Goal: Information Seeking & Learning: Compare options

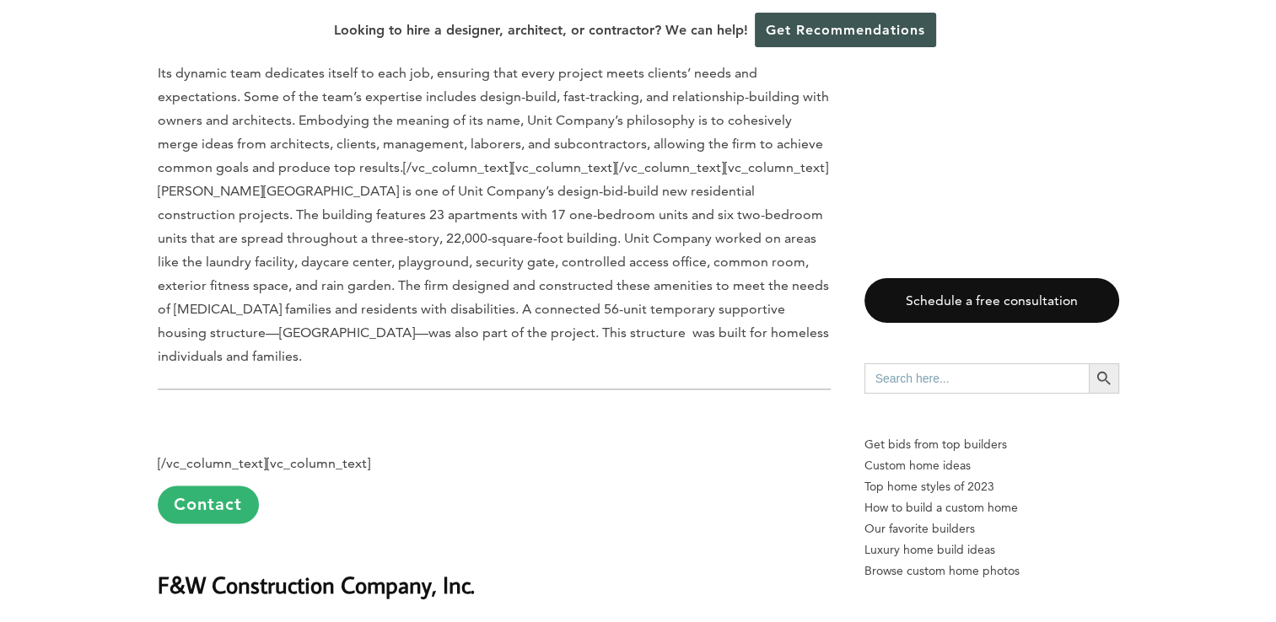
scroll to position [2313, 0]
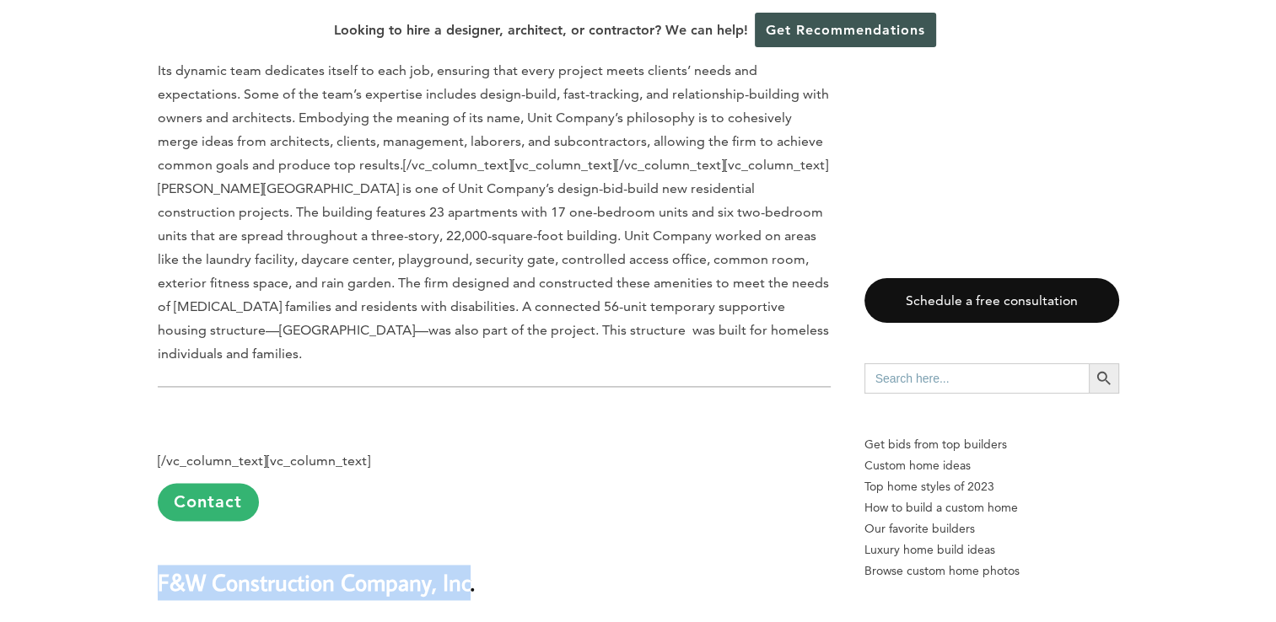
drag, startPoint x: 469, startPoint y: 499, endPoint x: 159, endPoint y: 499, distance: 309.4
click at [159, 567] on b "F&W Construction Company, Inc." at bounding box center [316, 582] width 317 height 30
copy b "F&W Construction Company, Inc"
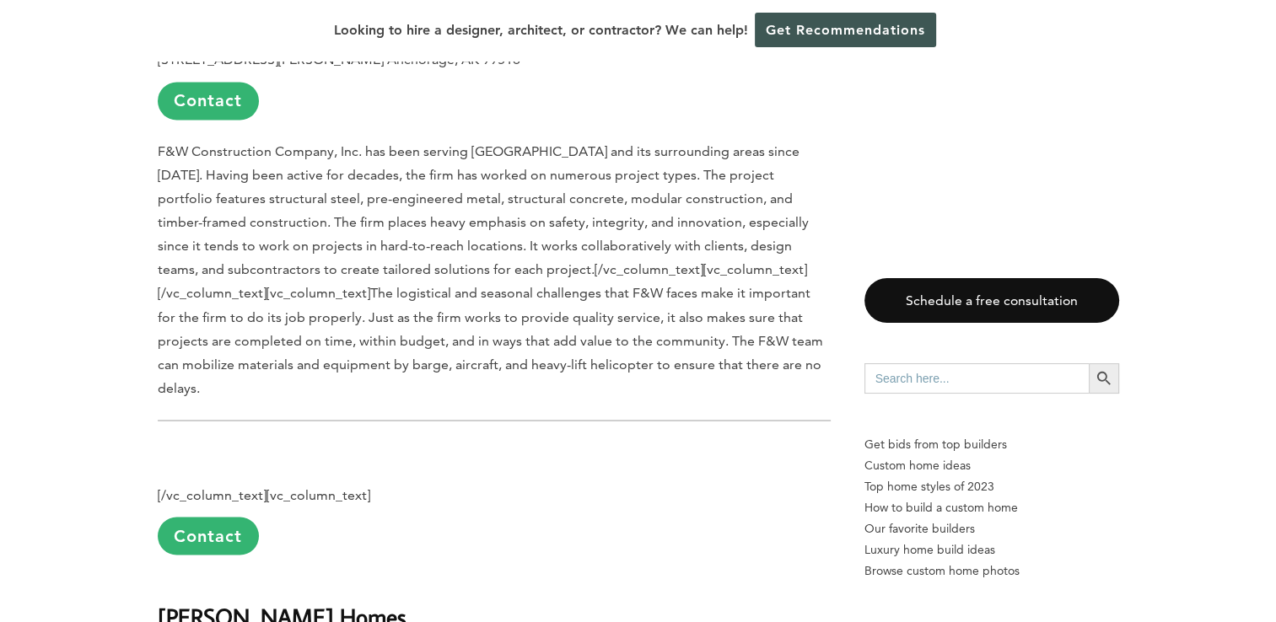
scroll to position [3116, 0]
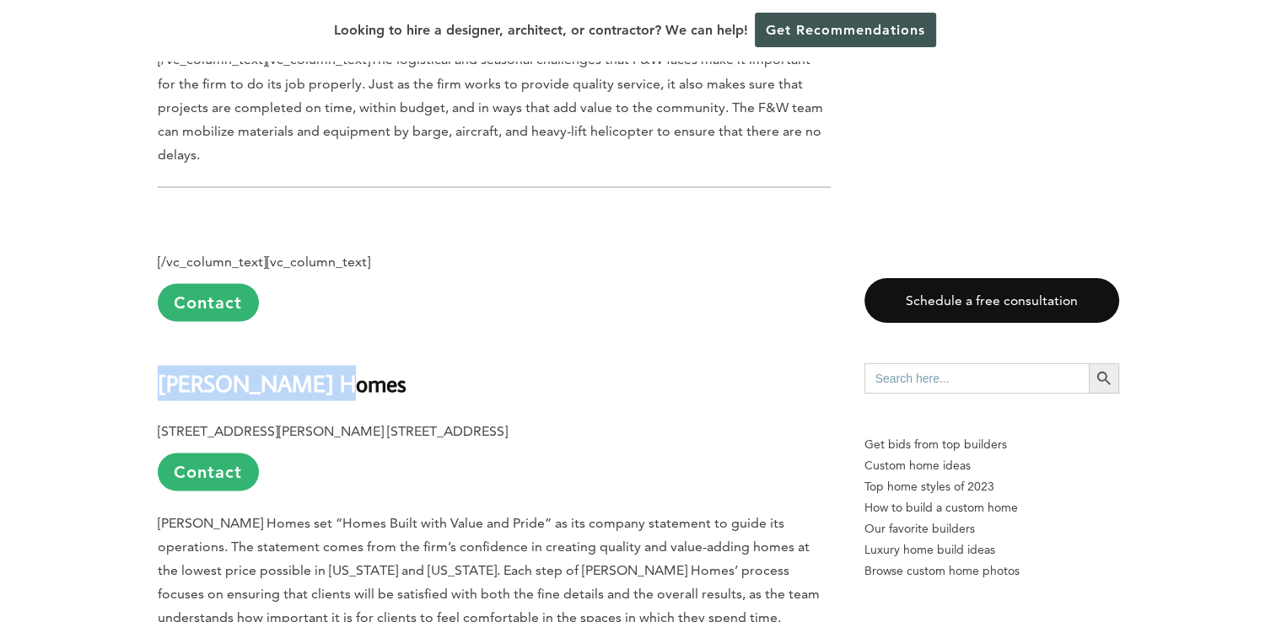
drag, startPoint x: 325, startPoint y: 298, endPoint x: 162, endPoint y: 286, distance: 163.2
click at [162, 341] on h2 "Hultquist Homes" at bounding box center [494, 370] width 673 height 58
copy b "Hultquist Homes"
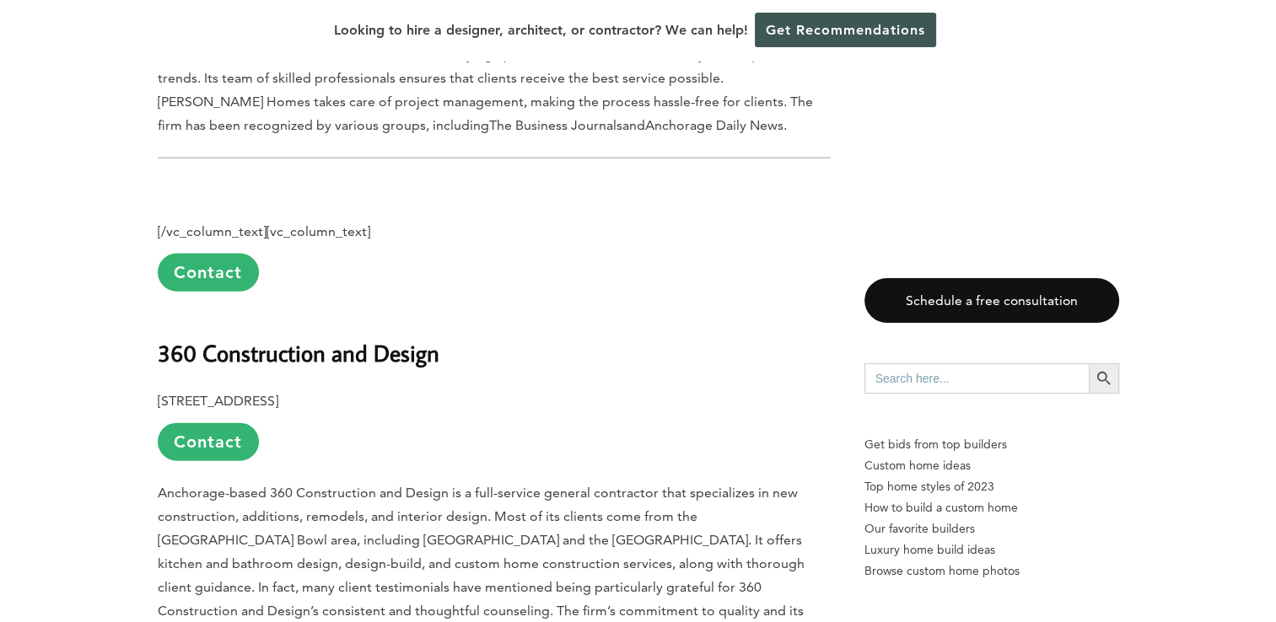
scroll to position [3715, 0]
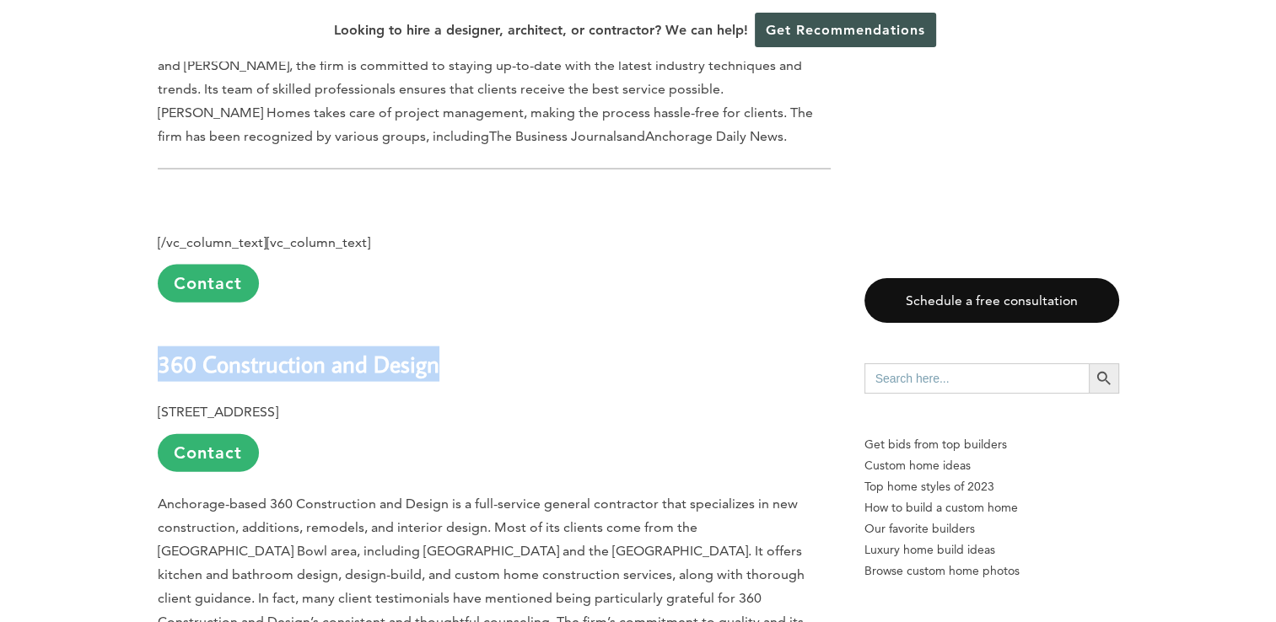
drag, startPoint x: 449, startPoint y: 267, endPoint x: 135, endPoint y: 288, distance: 315.2
copy b "360 Construction and Design"
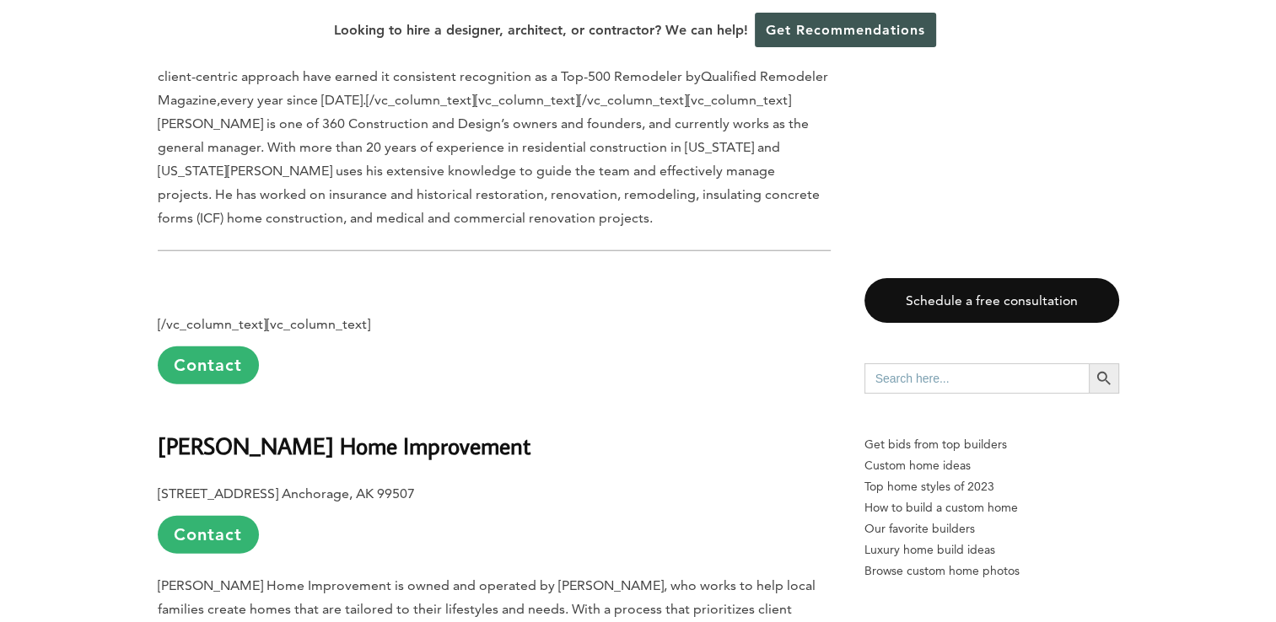
scroll to position [4286, 0]
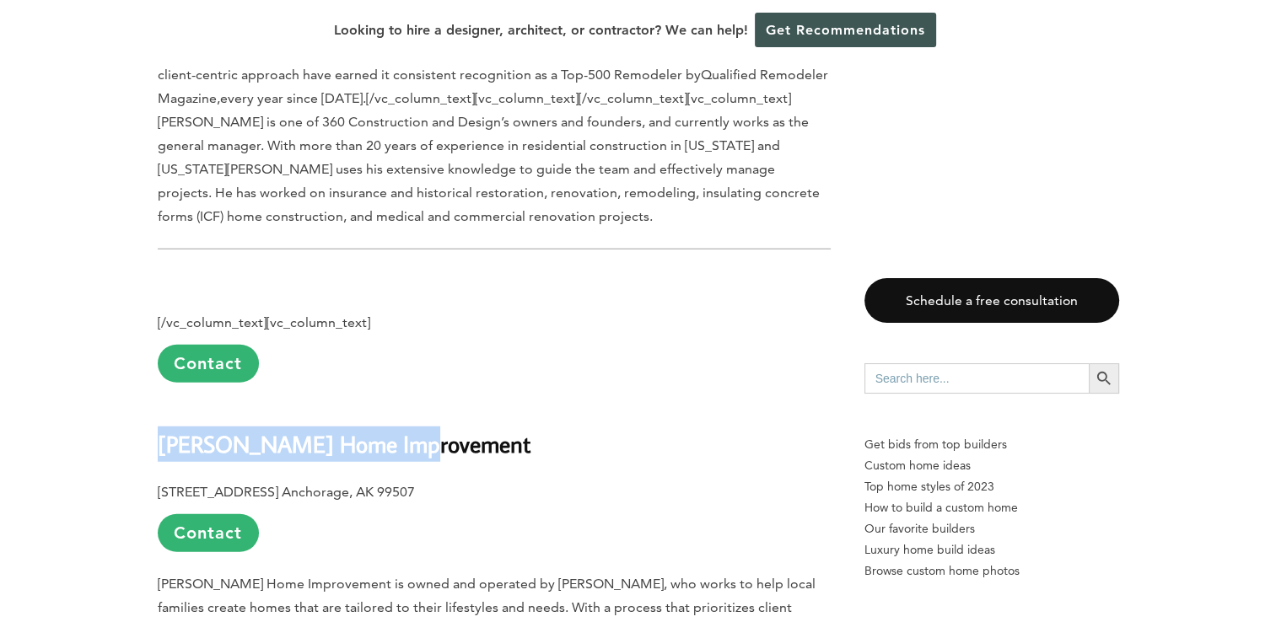
drag, startPoint x: 432, startPoint y: 322, endPoint x: 140, endPoint y: 327, distance: 291.8
copy b "Vogel Home Improvement"
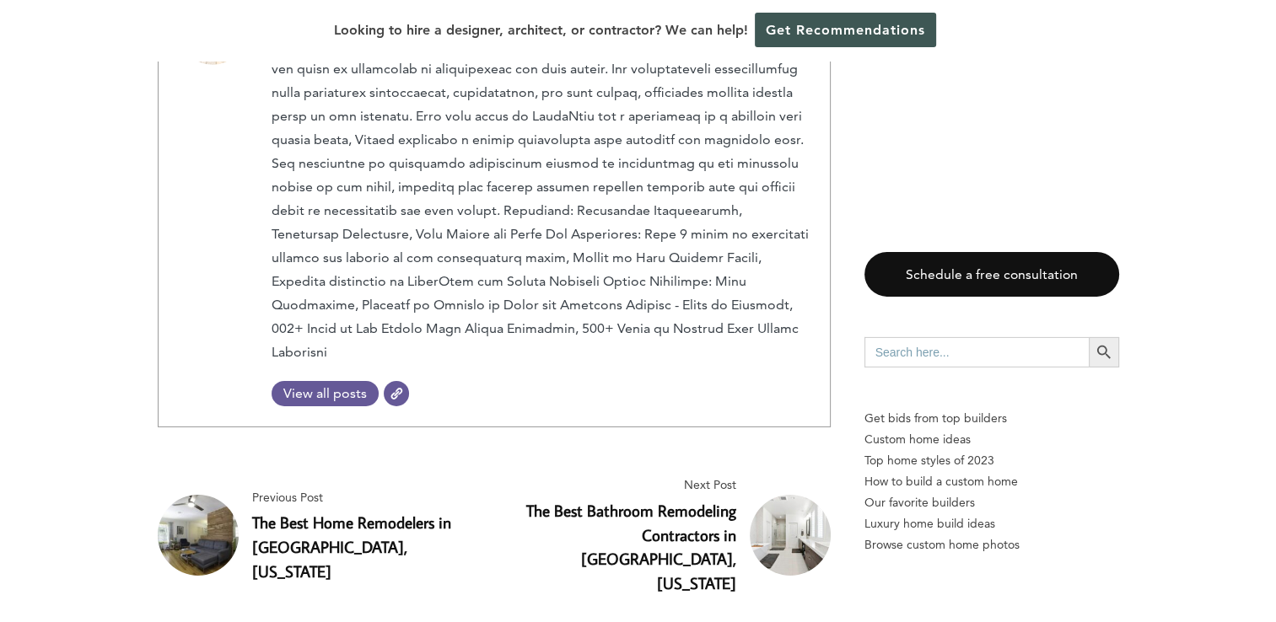
scroll to position [5376, 0]
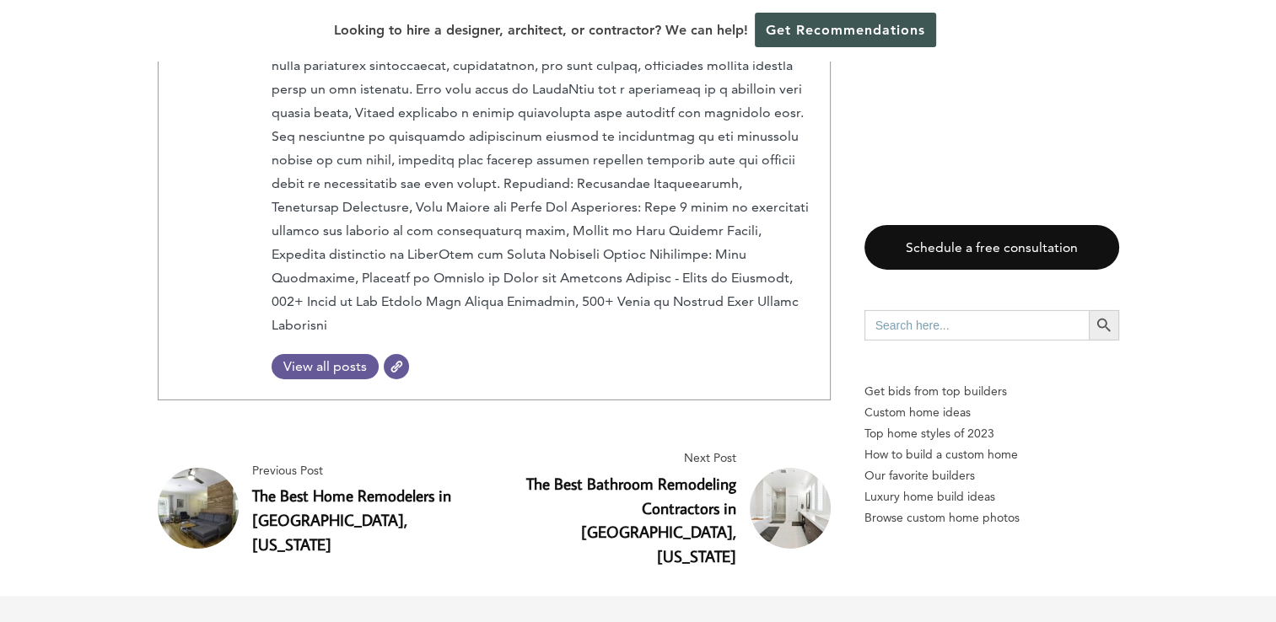
click at [316, 358] on span "View all posts" at bounding box center [324, 366] width 107 height 16
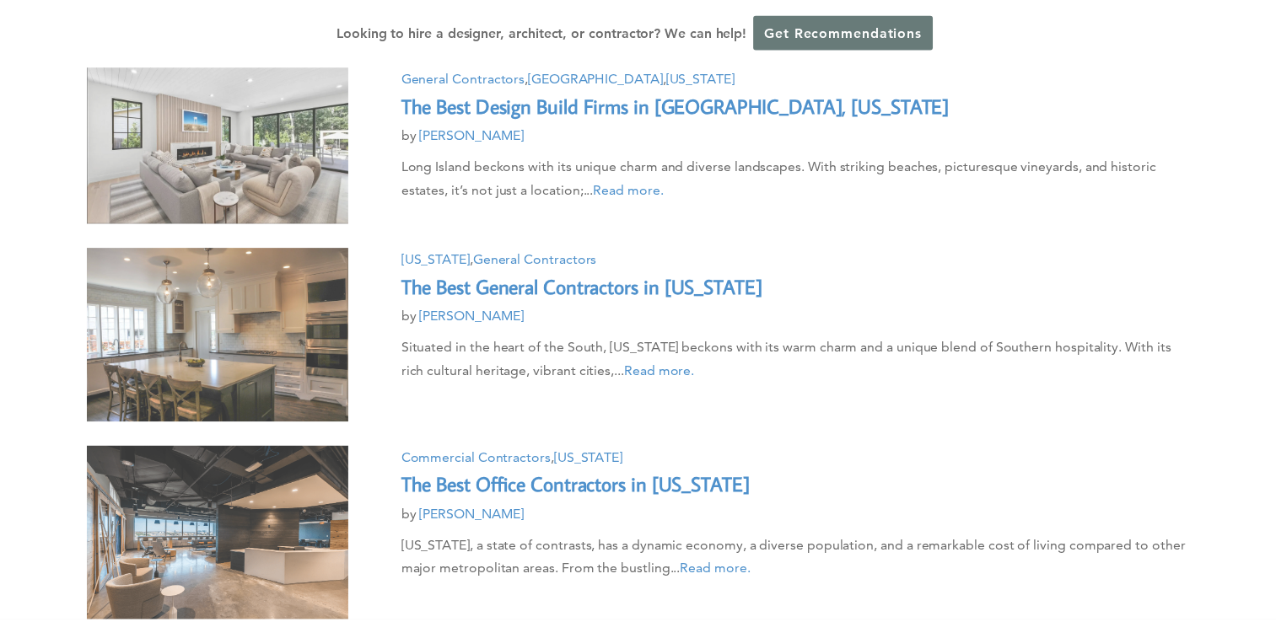
scroll to position [1518, 0]
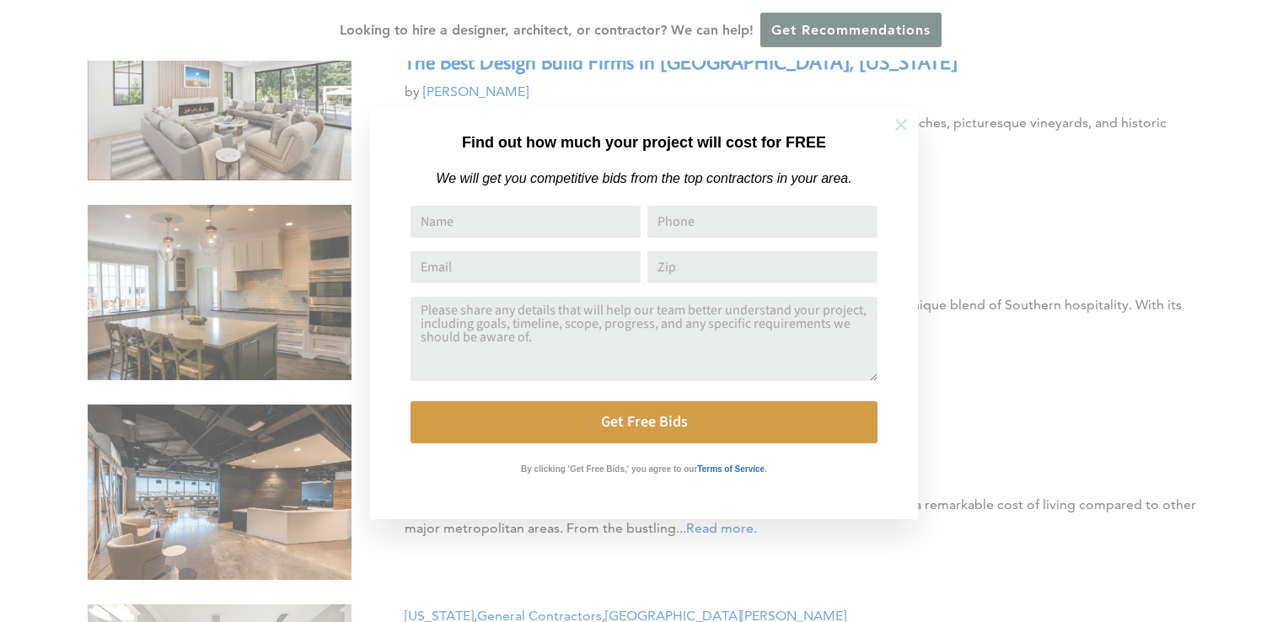
click at [900, 121] on icon at bounding box center [901, 125] width 19 height 19
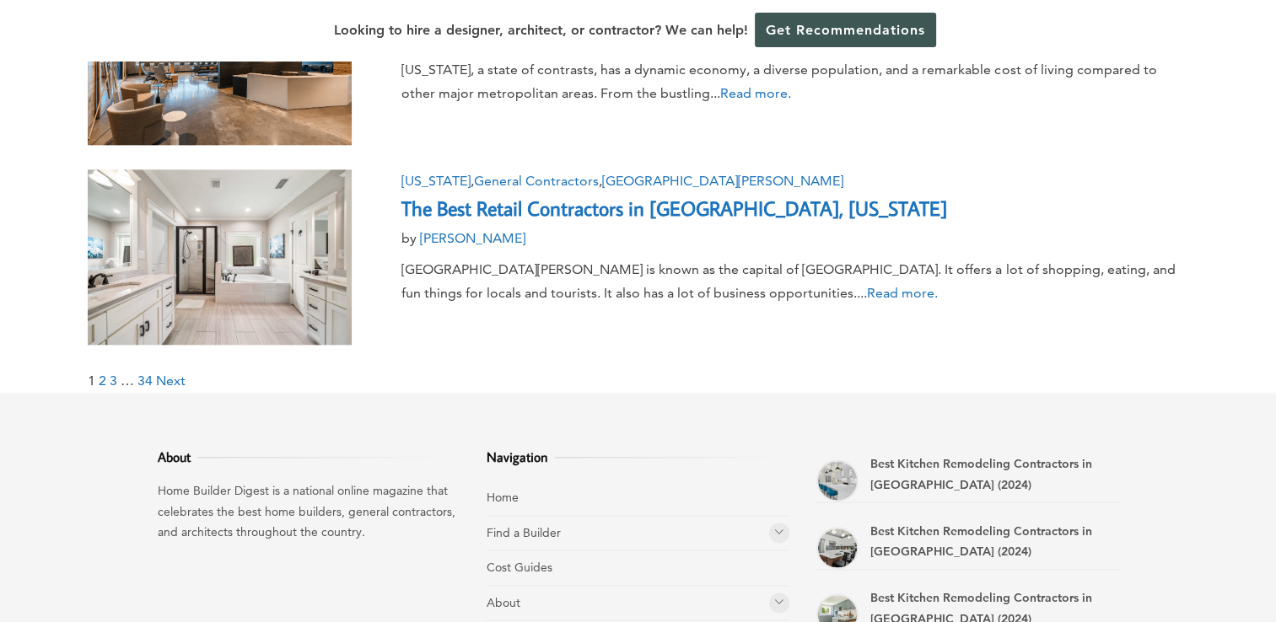
scroll to position [1954, 0]
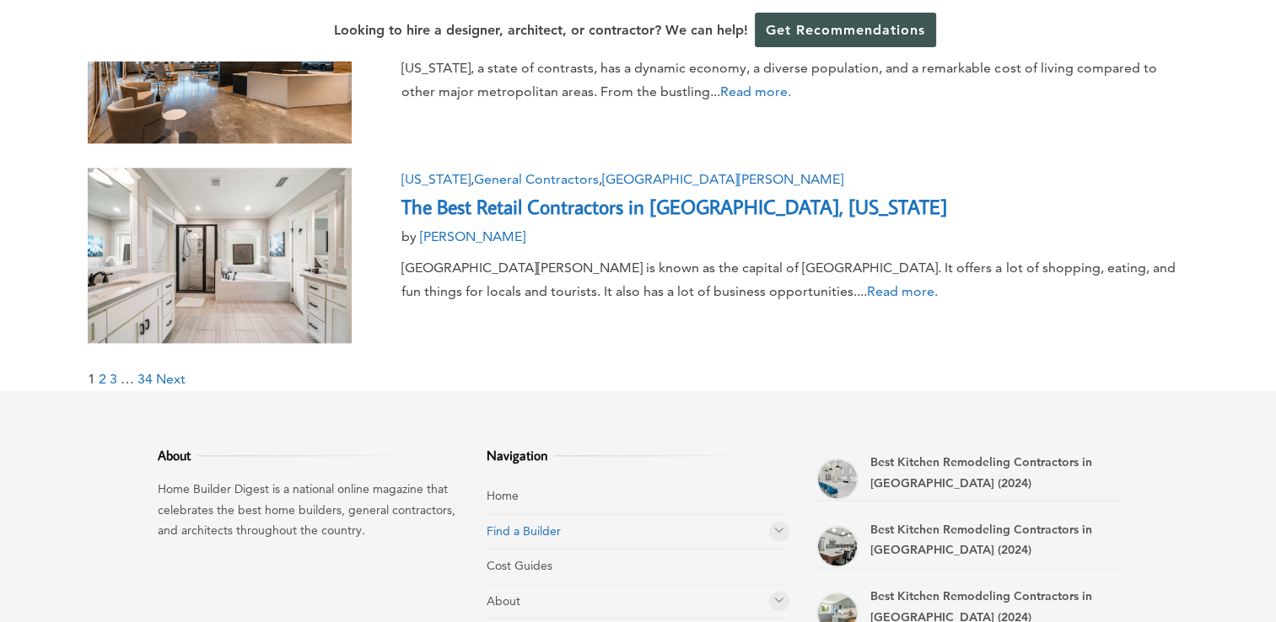
click at [523, 524] on link "Find a Builder" at bounding box center [523, 531] width 74 height 15
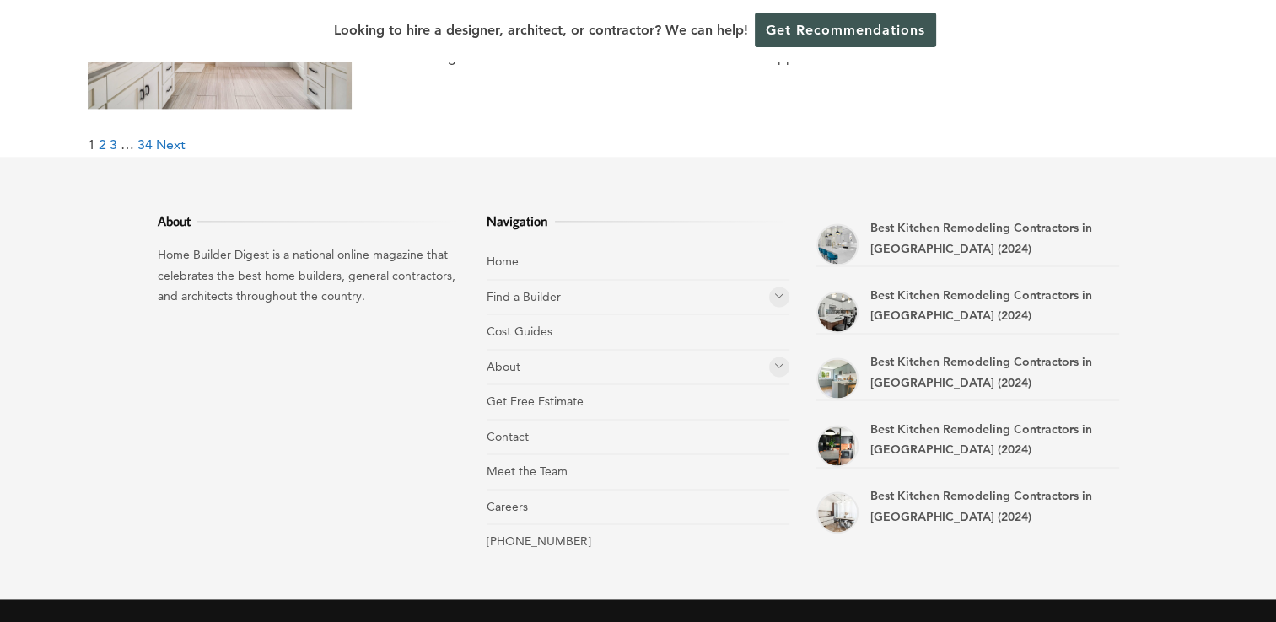
scroll to position [2190, 0]
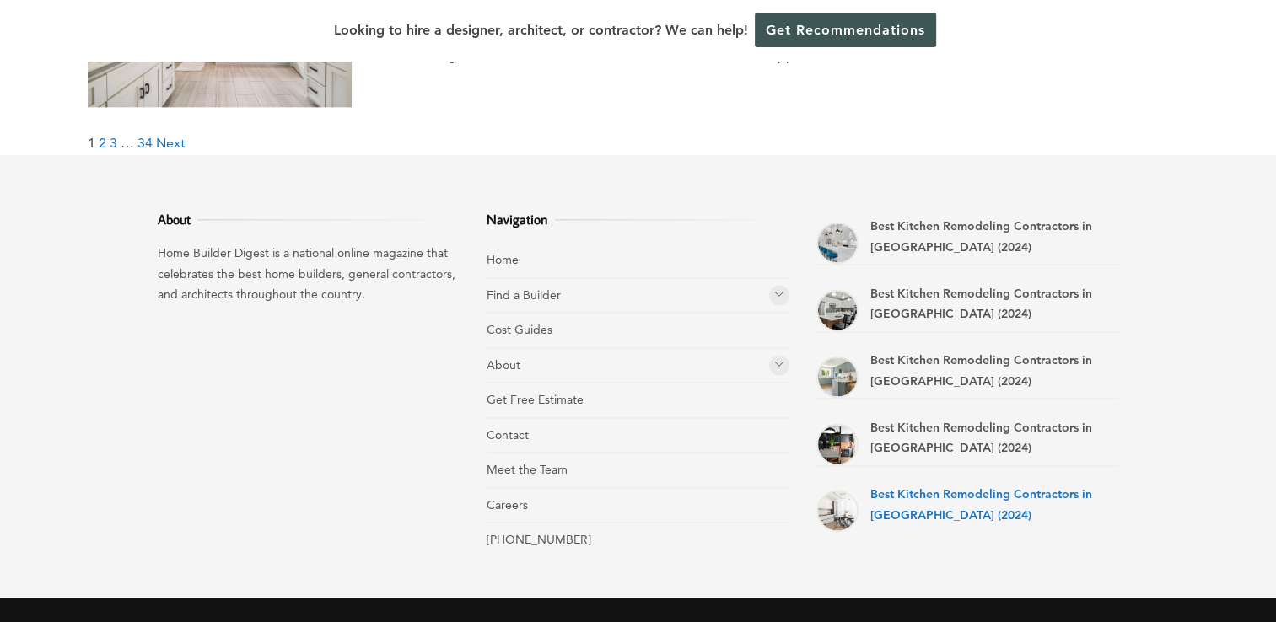
click at [922, 486] on link "Best Kitchen Remodeling Contractors in [GEOGRAPHIC_DATA] (2024)" at bounding box center [981, 504] width 222 height 36
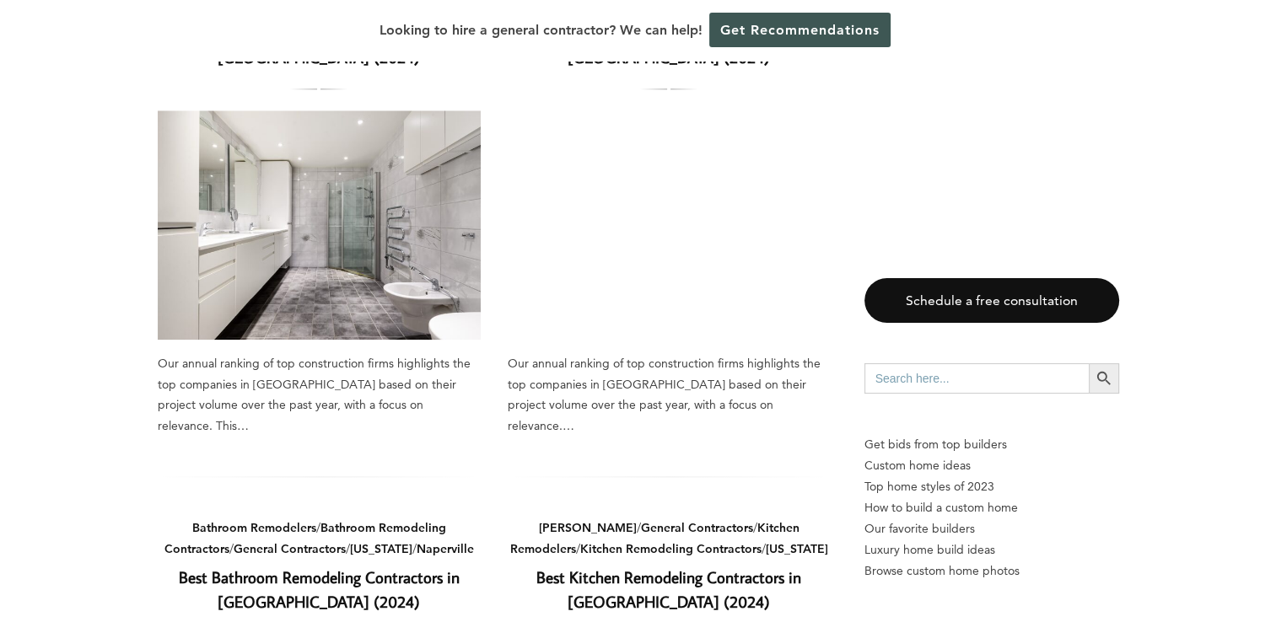
scroll to position [1922, 0]
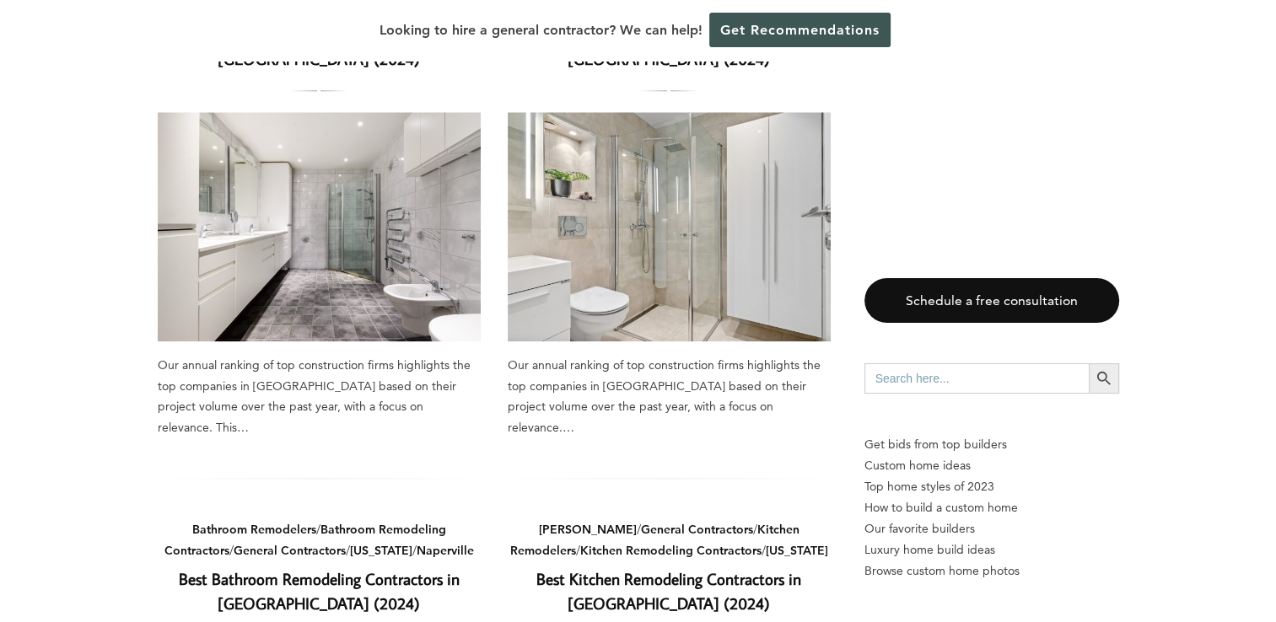
click at [246, 568] on link "Best Bathroom Remodeling Contractors in [GEOGRAPHIC_DATA] (2024)" at bounding box center [319, 591] width 281 height 46
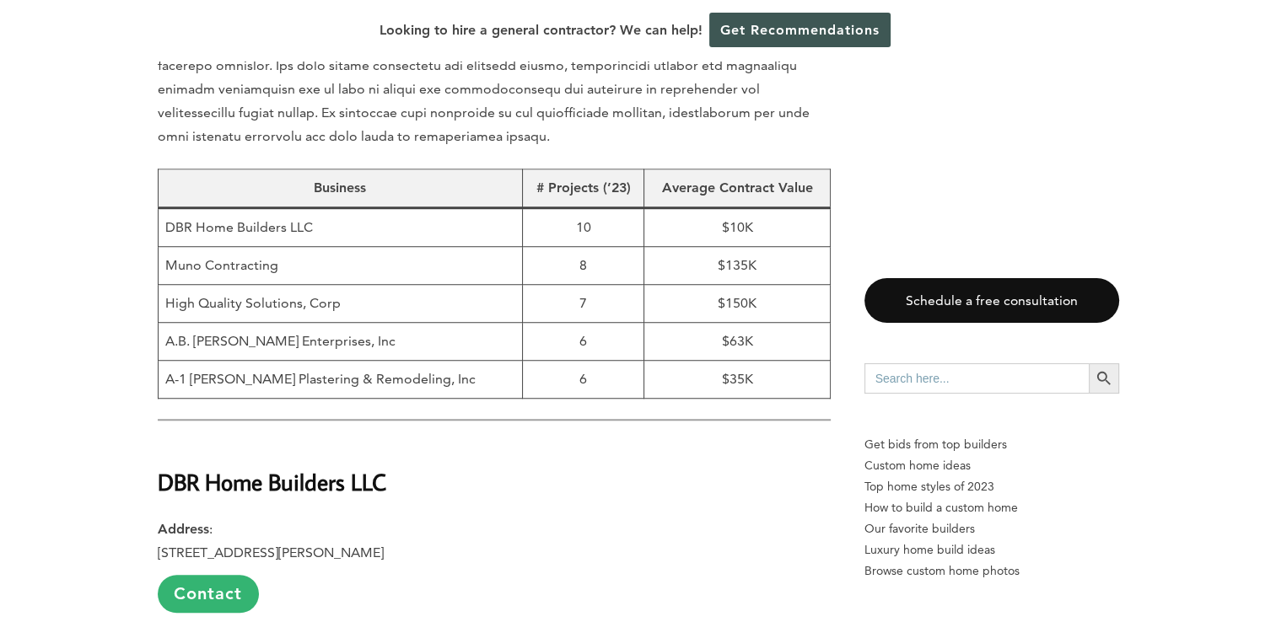
scroll to position [1301, 0]
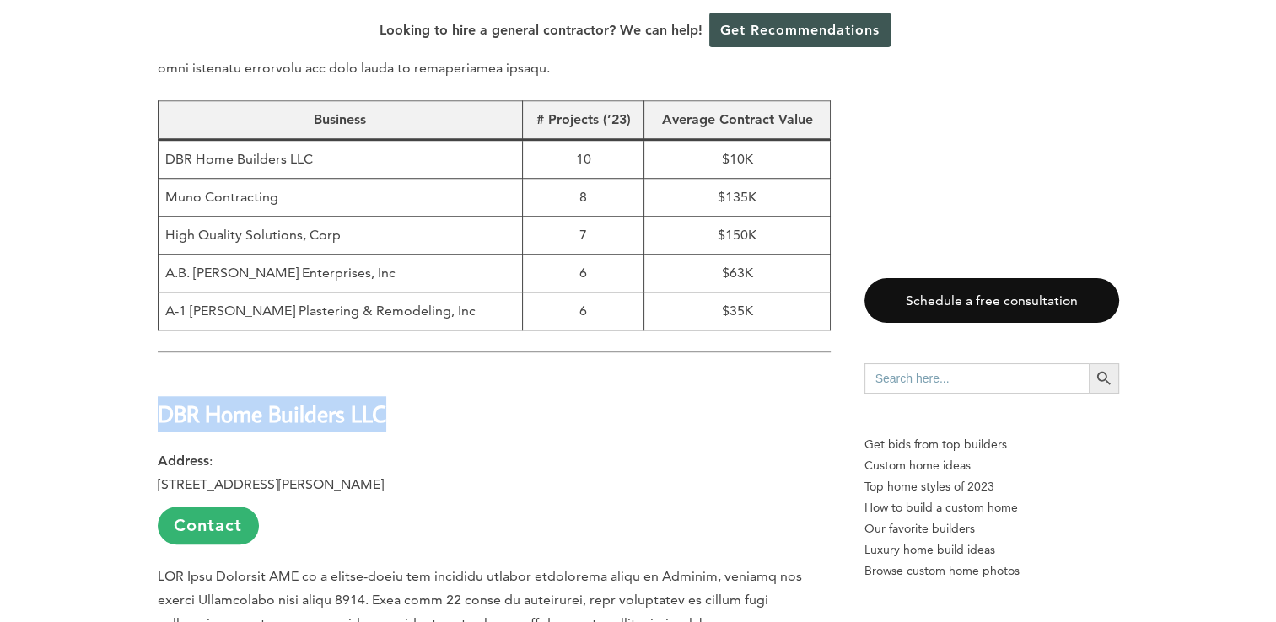
drag, startPoint x: 396, startPoint y: 349, endPoint x: 161, endPoint y: 355, distance: 235.3
click at [161, 373] on h2 "DBR Home Builders LLC" at bounding box center [494, 402] width 673 height 58
copy strong "DBR Home Builders LLC"
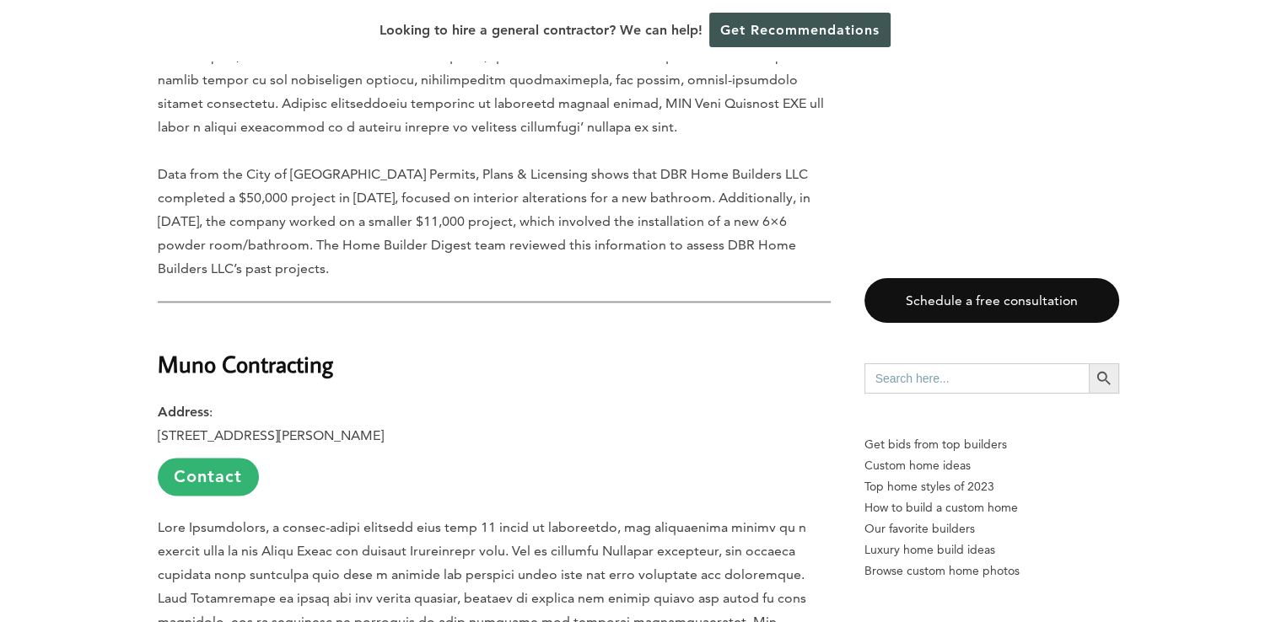
scroll to position [2015, 0]
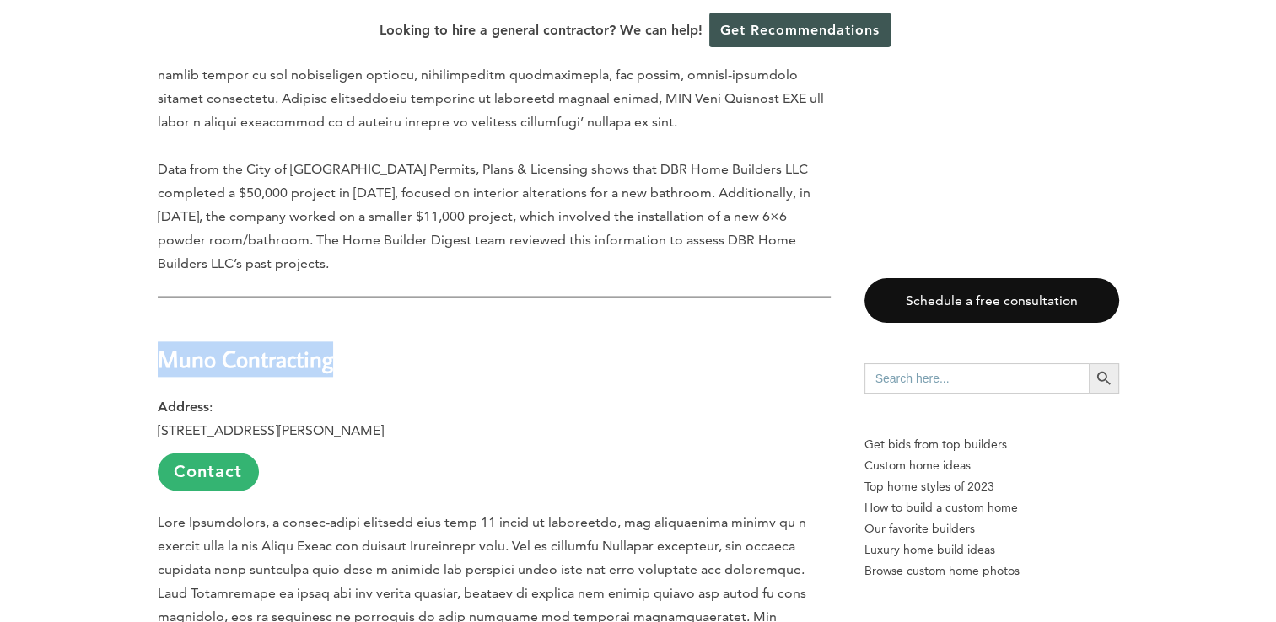
drag, startPoint x: 368, startPoint y: 300, endPoint x: 158, endPoint y: 300, distance: 209.9
click at [158, 318] on h2 "Muno Contracting" at bounding box center [494, 347] width 673 height 58
copy strong "Muno Contracting"
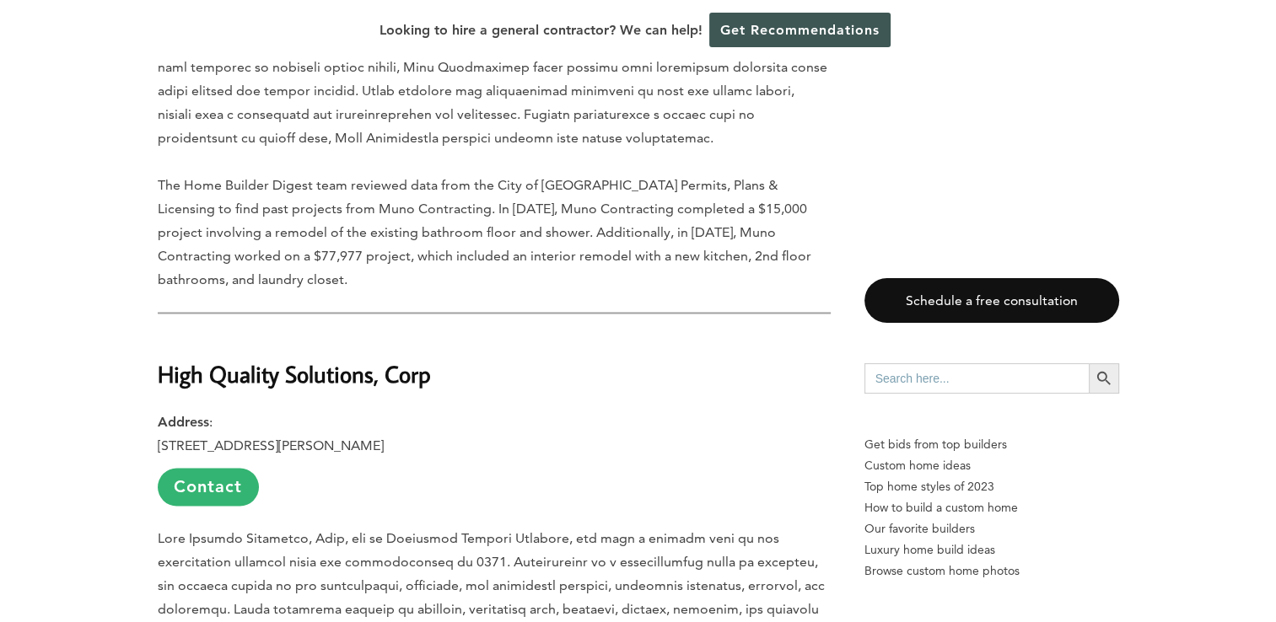
scroll to position [2673, 0]
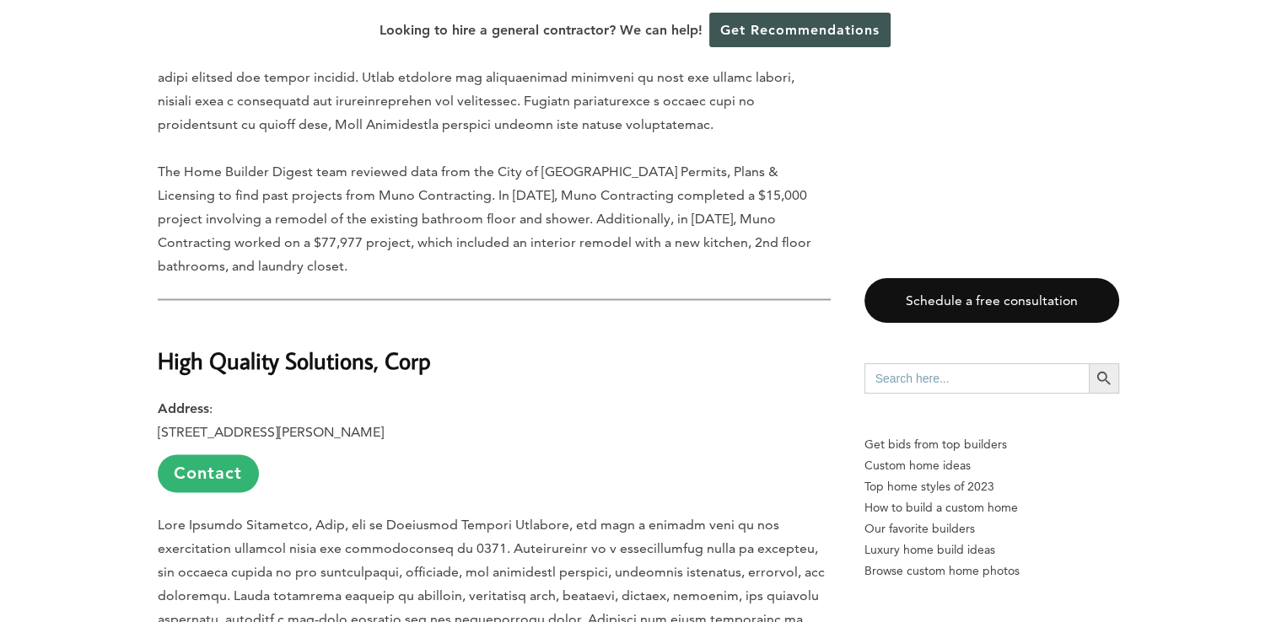
drag, startPoint x: 451, startPoint y: 292, endPoint x: 137, endPoint y: 313, distance: 315.2
click at [332, 346] on strong "High Quality Solutions, Corp" at bounding box center [294, 361] width 273 height 30
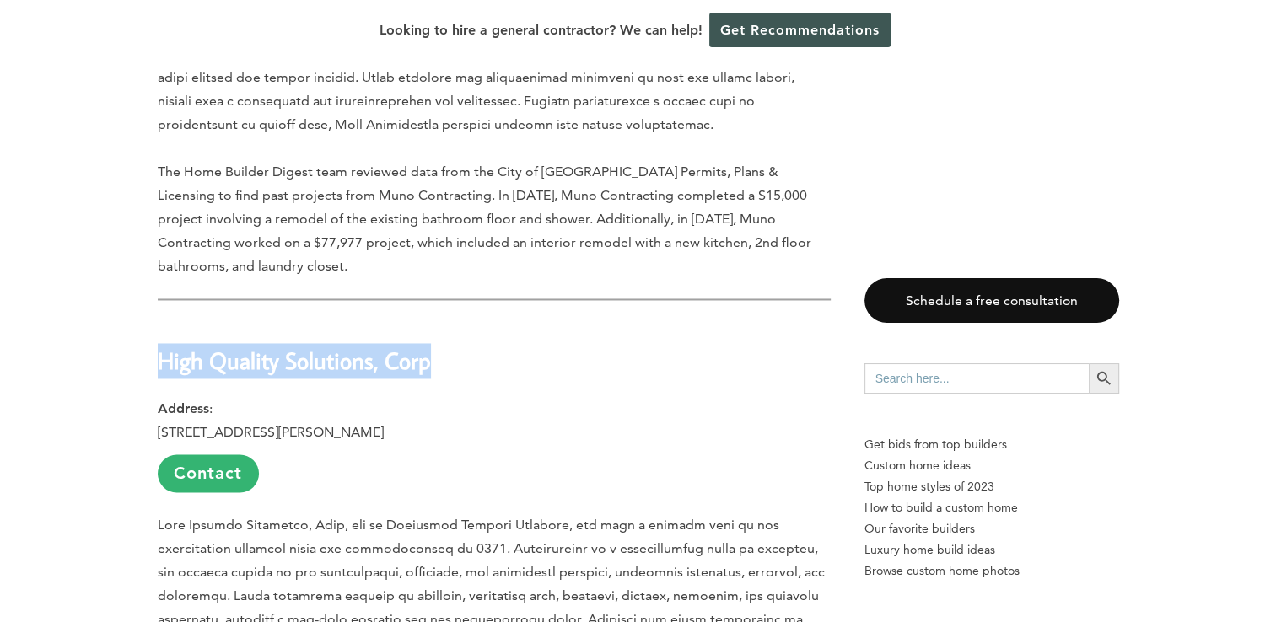
click at [332, 346] on strong "High Quality Solutions, Corp" at bounding box center [294, 361] width 273 height 30
copy div "High Quality Solutions, Corp"
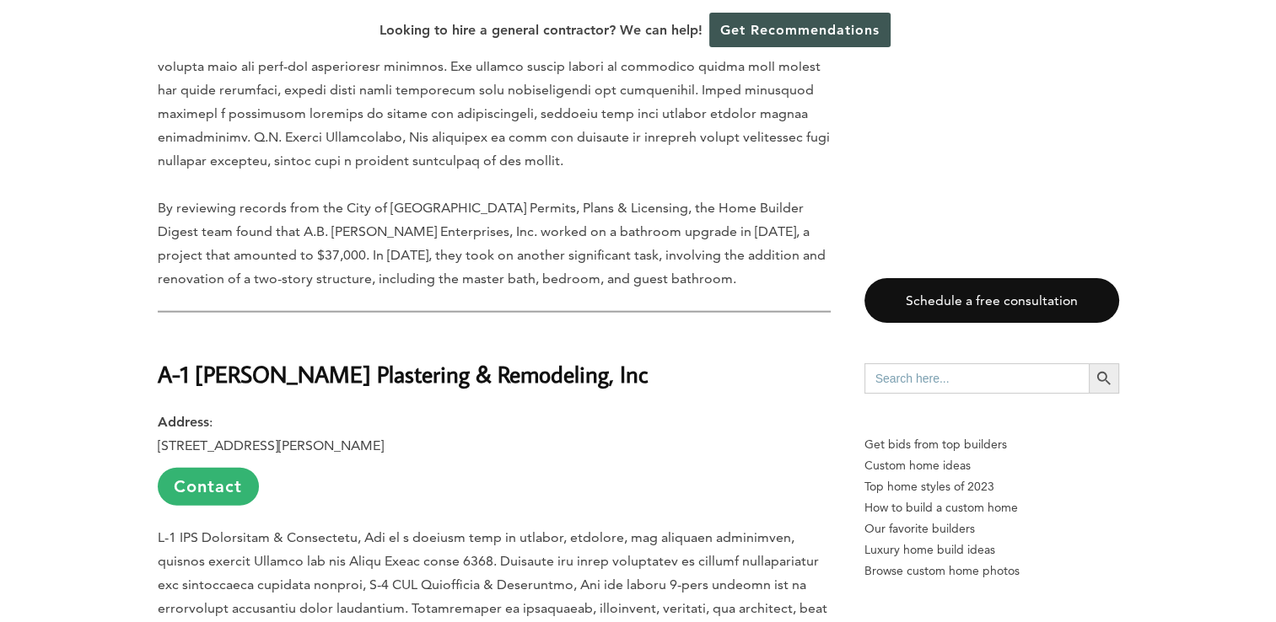
scroll to position [3956, 0]
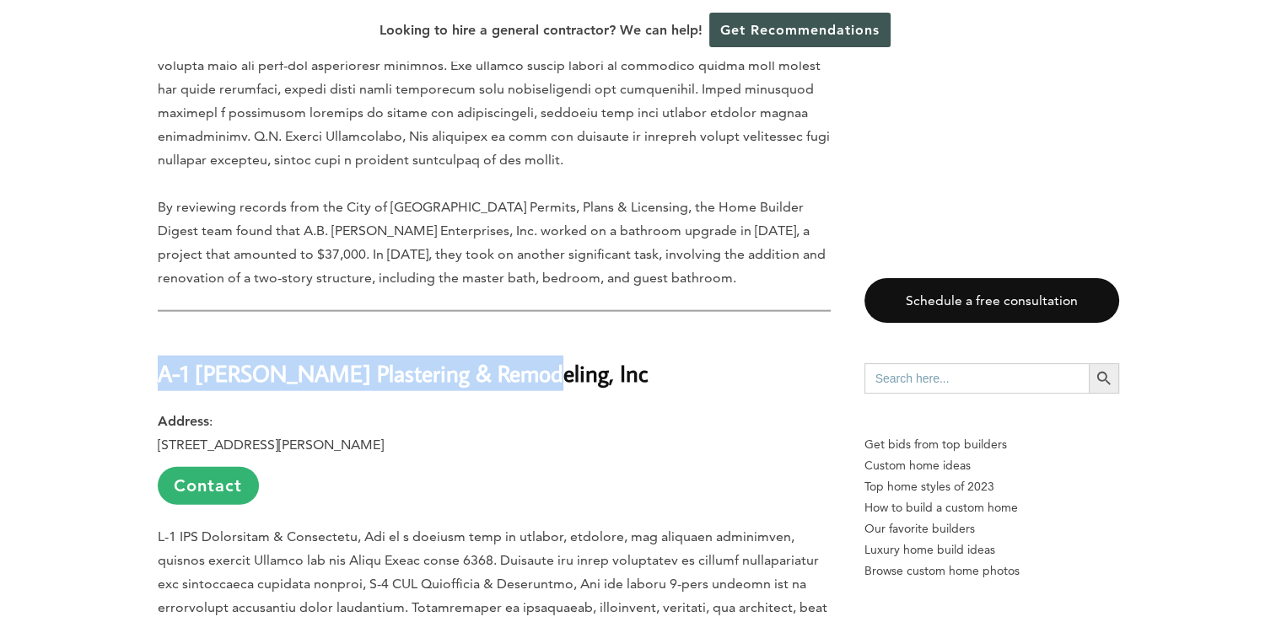
drag, startPoint x: 527, startPoint y: 305, endPoint x: 161, endPoint y: 315, distance: 366.1
click at [161, 332] on h2 "A-1 PAM Plastering & Remodeling, Inc" at bounding box center [494, 361] width 673 height 58
copy strong "A-1 PAM Plastering & Remodeling, Inc"
click at [209, 467] on link "Contact" at bounding box center [208, 486] width 101 height 38
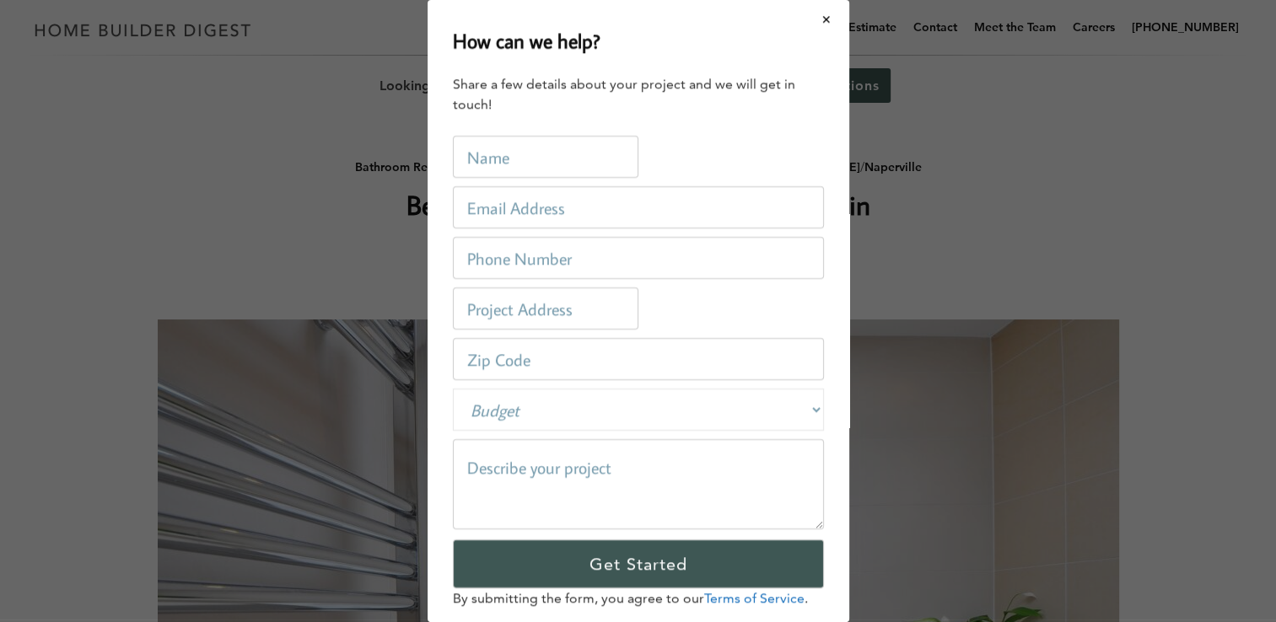
scroll to position [0, 0]
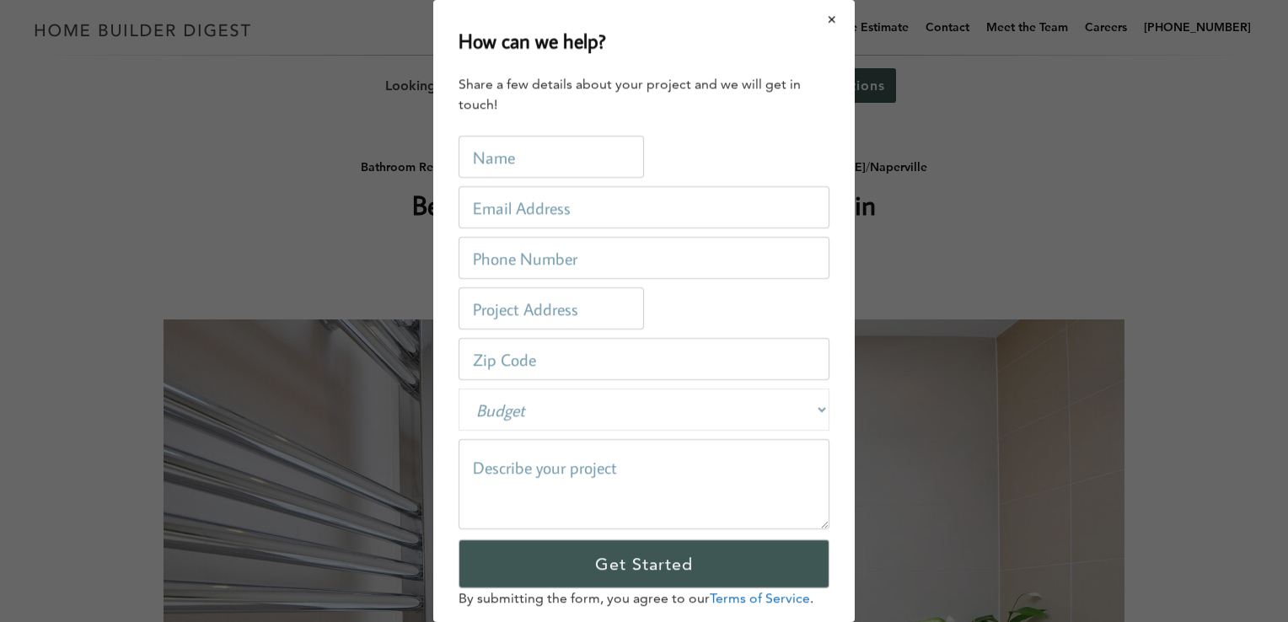
click at [823, 19] on button "Close modal" at bounding box center [832, 19] width 45 height 35
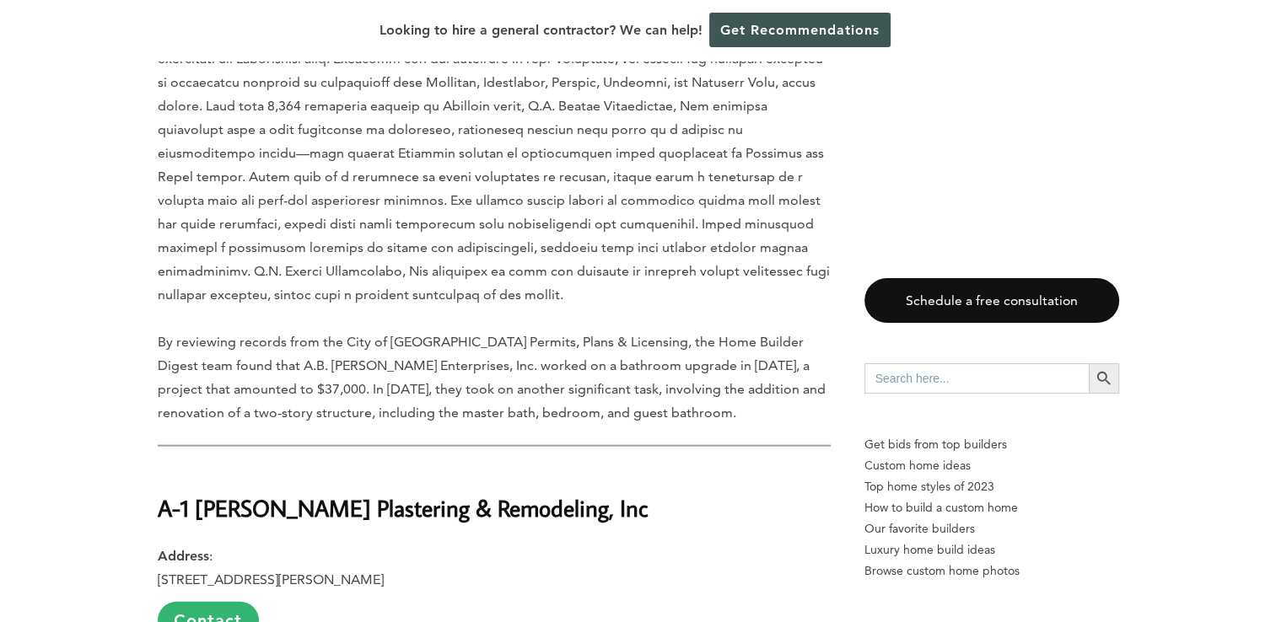
scroll to position [3813, 0]
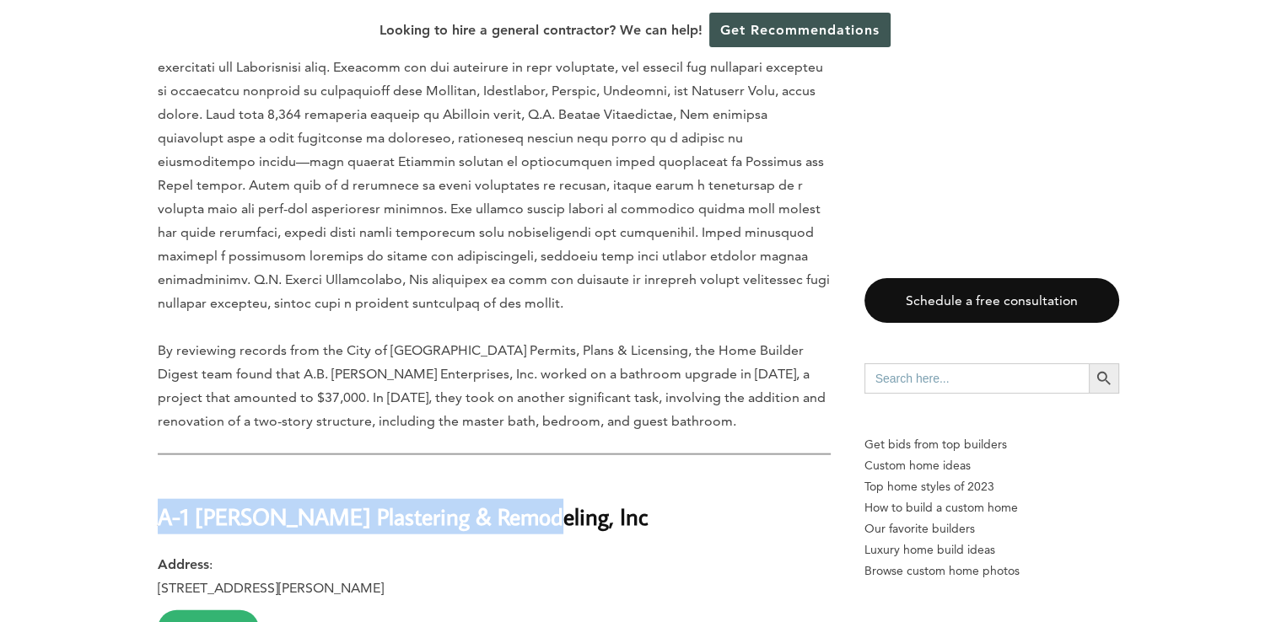
drag, startPoint x: 532, startPoint y: 452, endPoint x: 156, endPoint y: 443, distance: 376.1
copy strong "A-1 PAM Plastering & Remodeling, Inc"
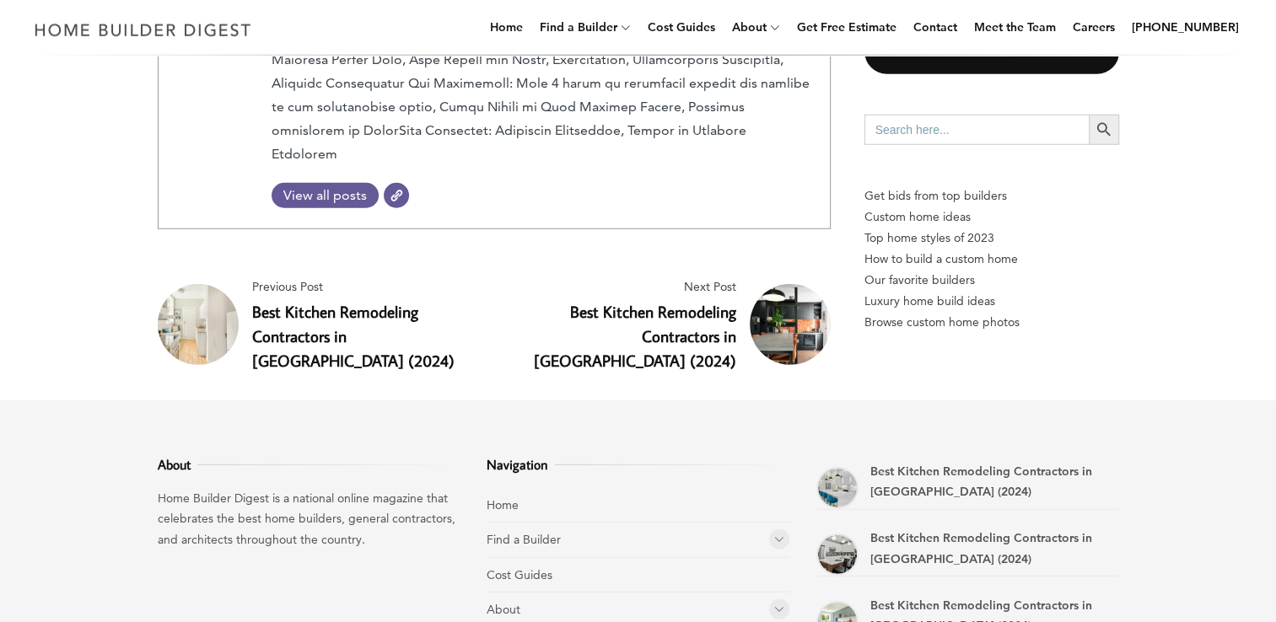
scroll to position [4637, 0]
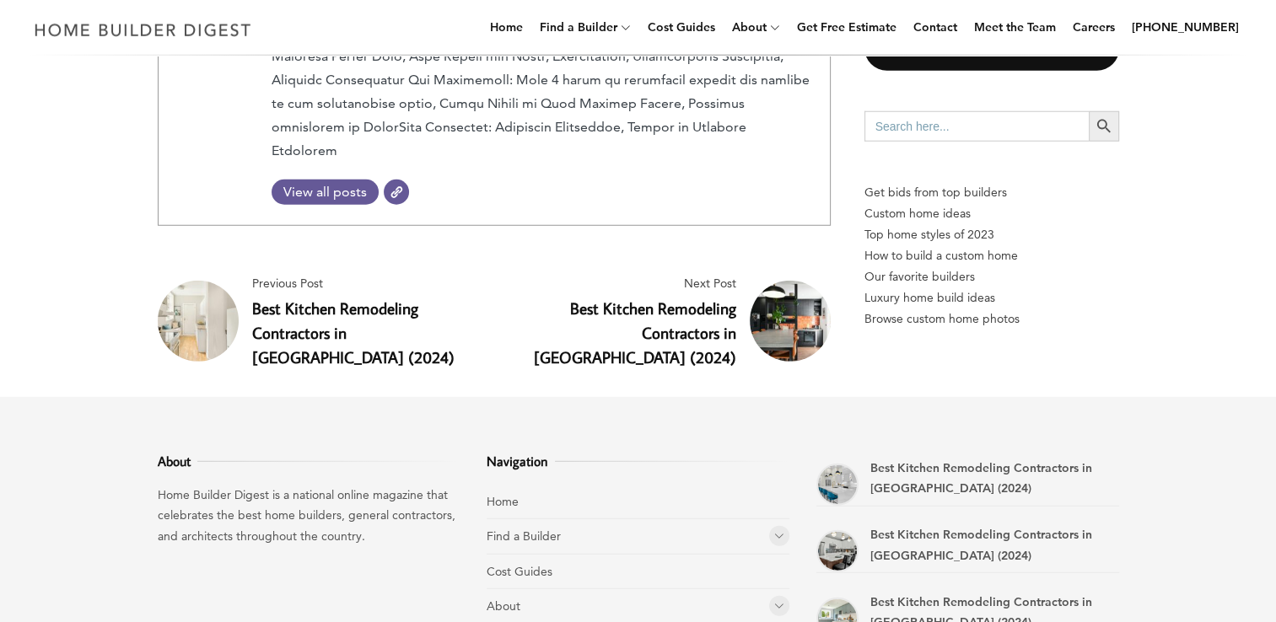
click at [777, 526] on span at bounding box center [779, 536] width 20 height 20
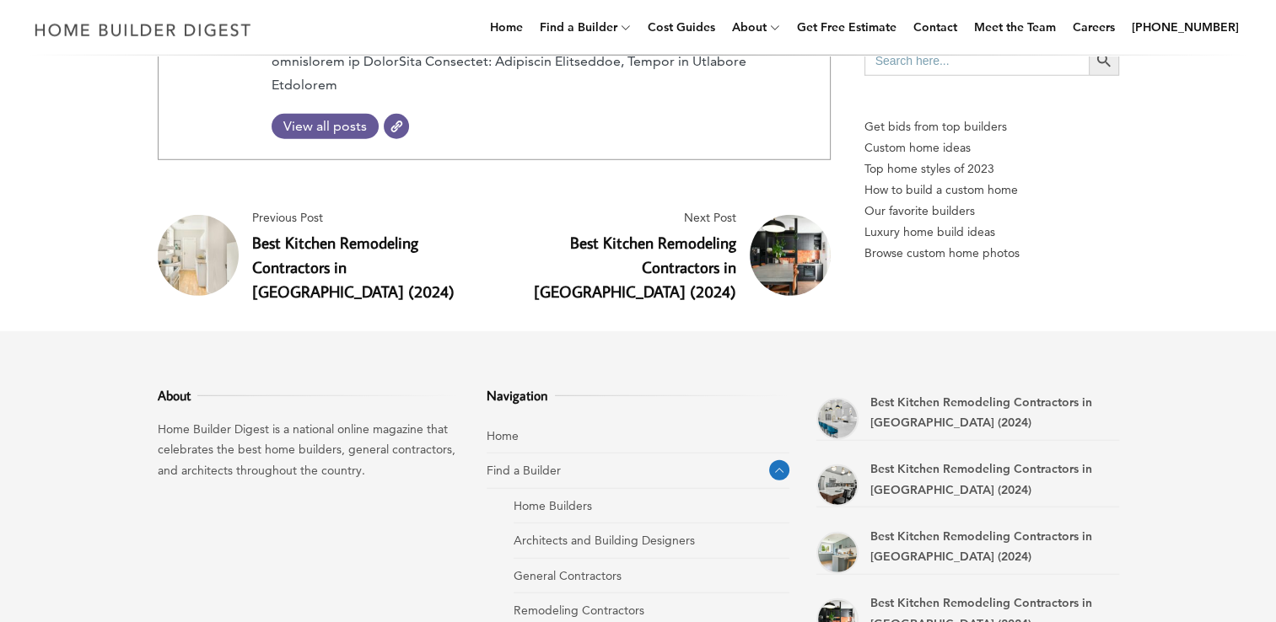
scroll to position [4710, 0]
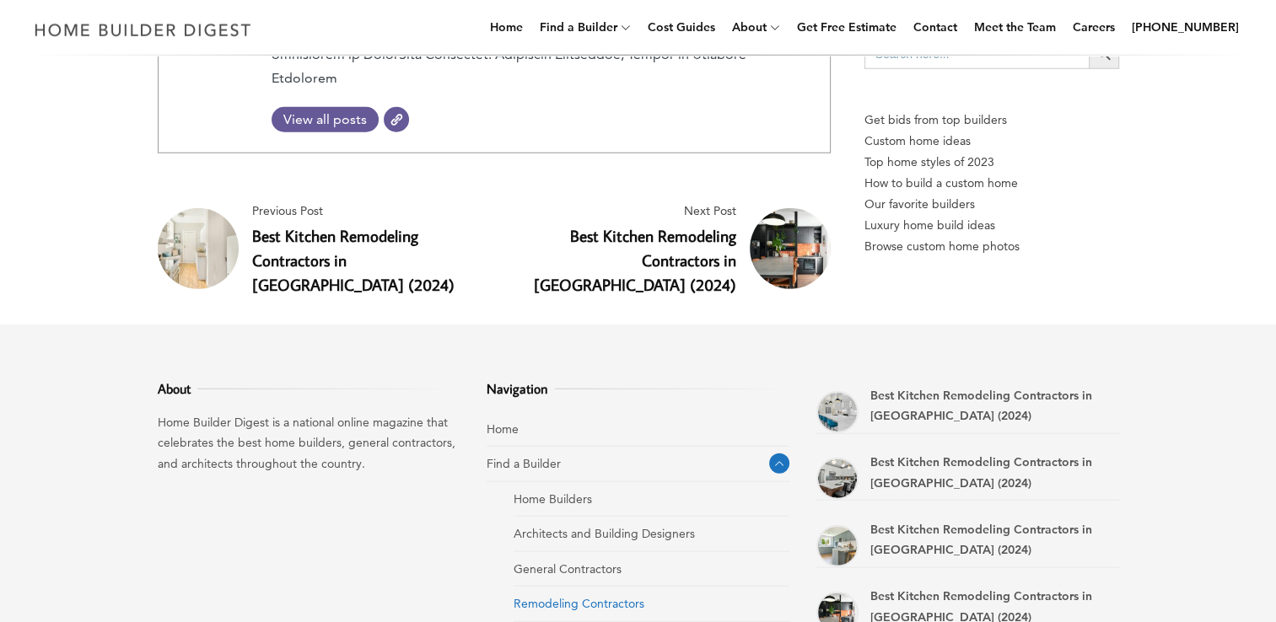
click at [554, 596] on link "Remodeling Contractors" at bounding box center [578, 603] width 131 height 15
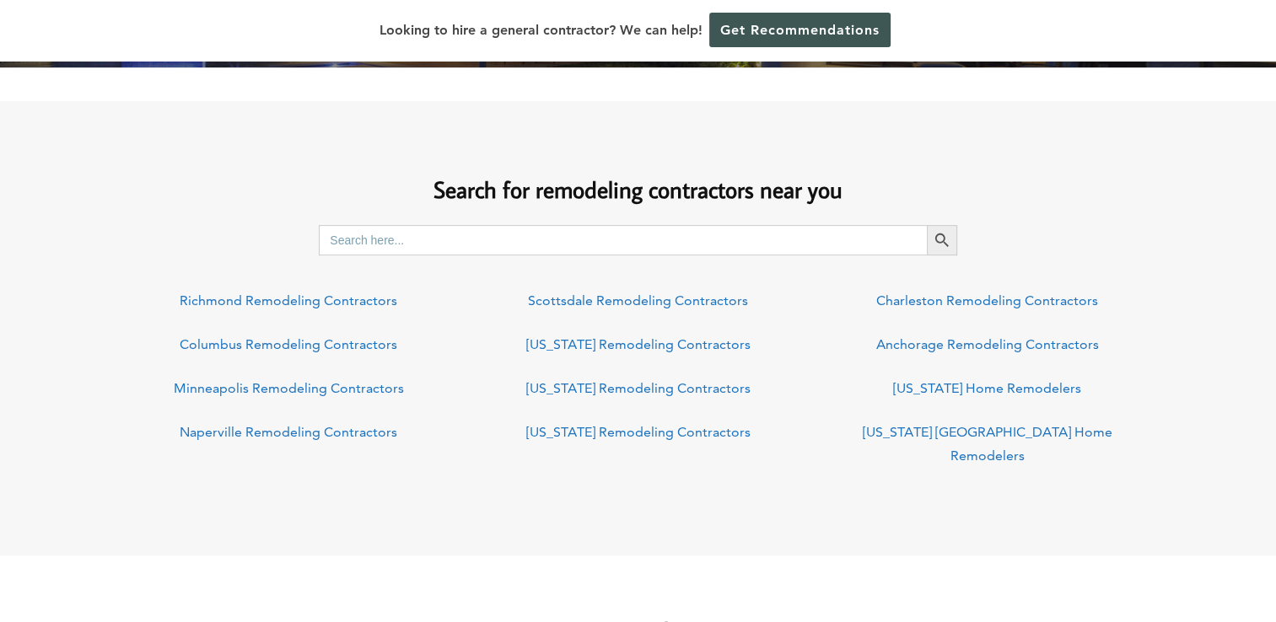
scroll to position [541, 0]
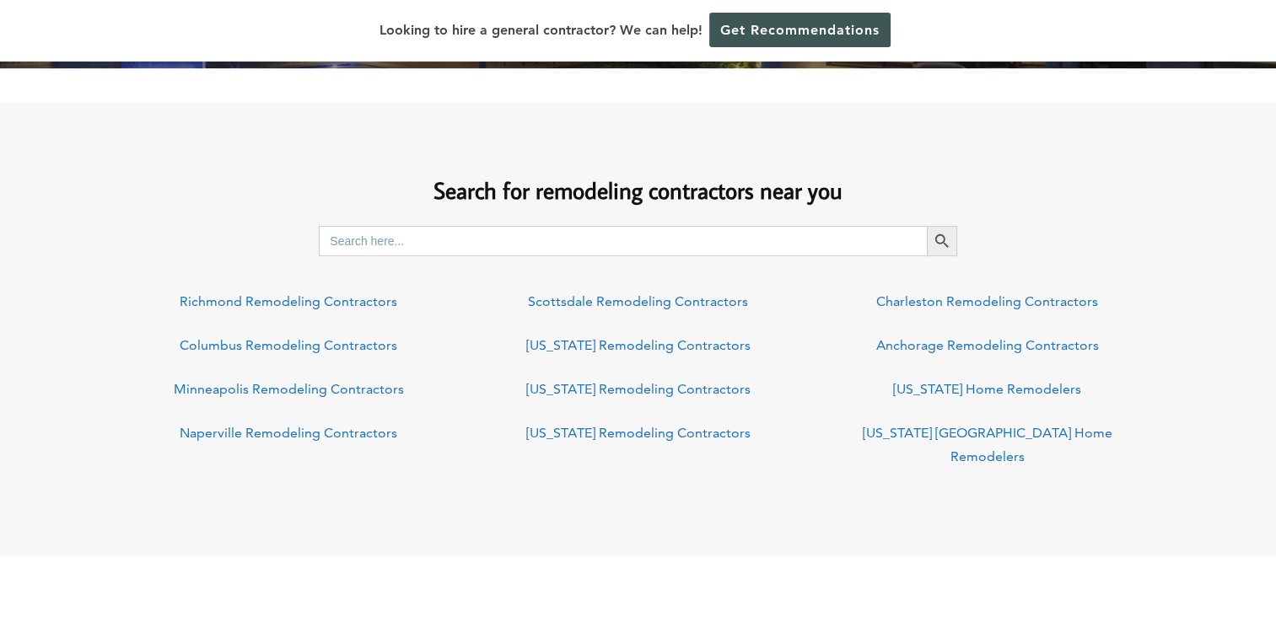
click at [913, 427] on link "Washington DC Home Remodelers" at bounding box center [988, 445] width 250 height 40
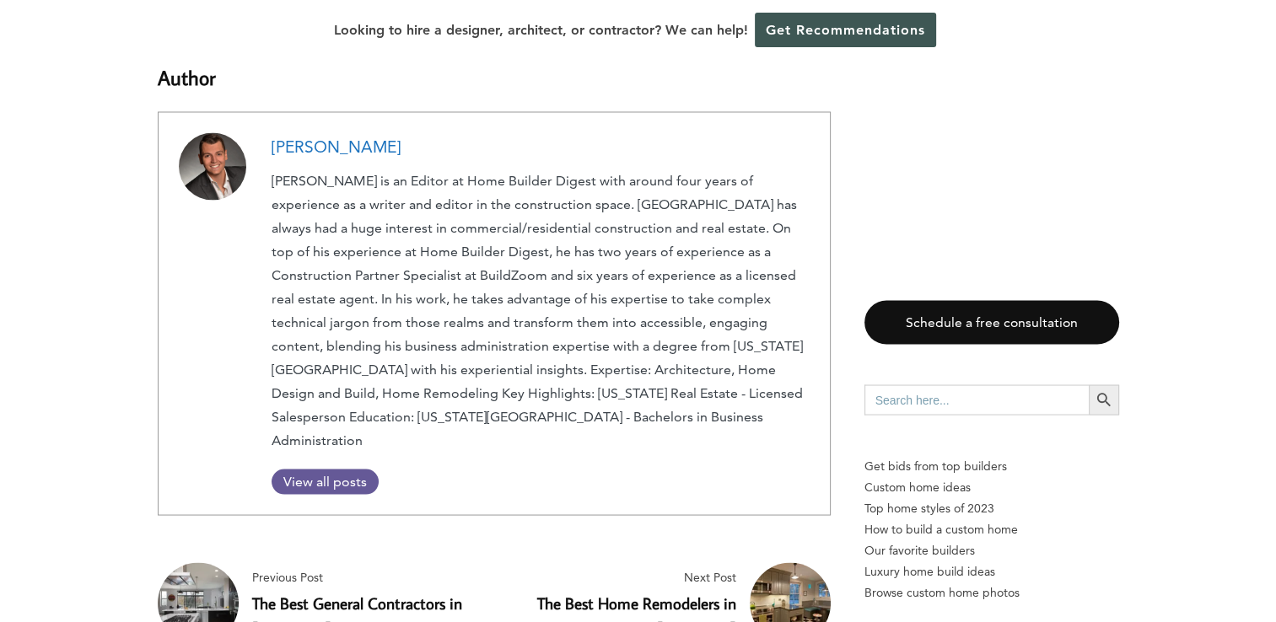
scroll to position [9812, 0]
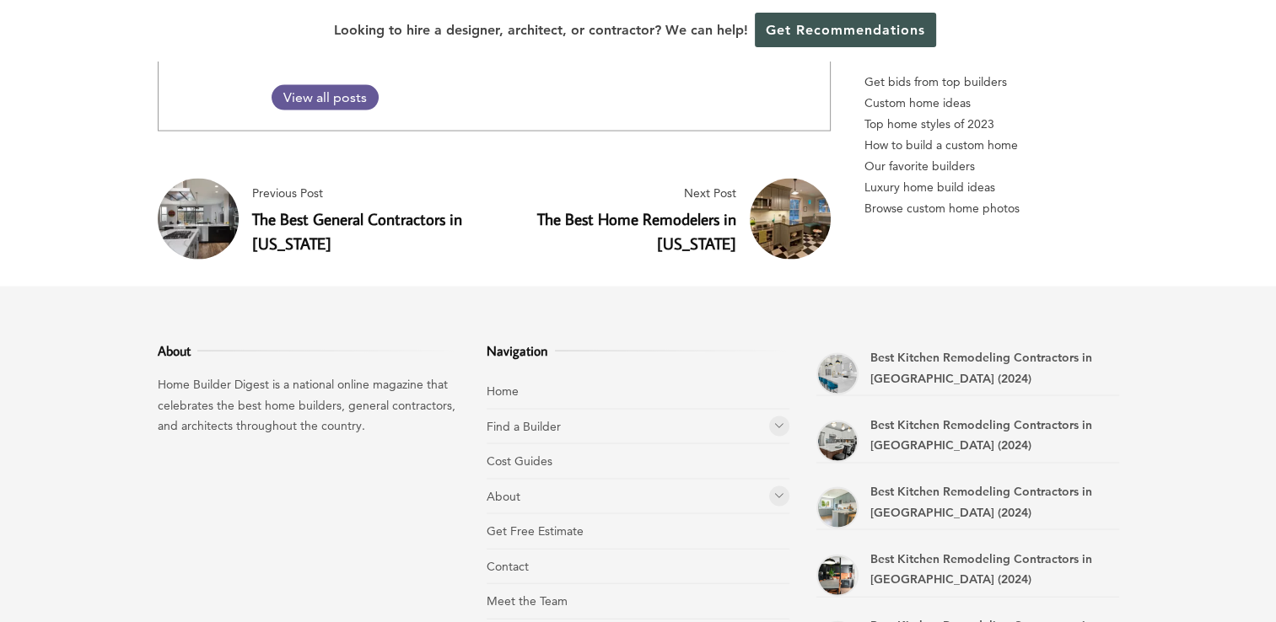
click at [777, 420] on icon at bounding box center [779, 426] width 10 height 13
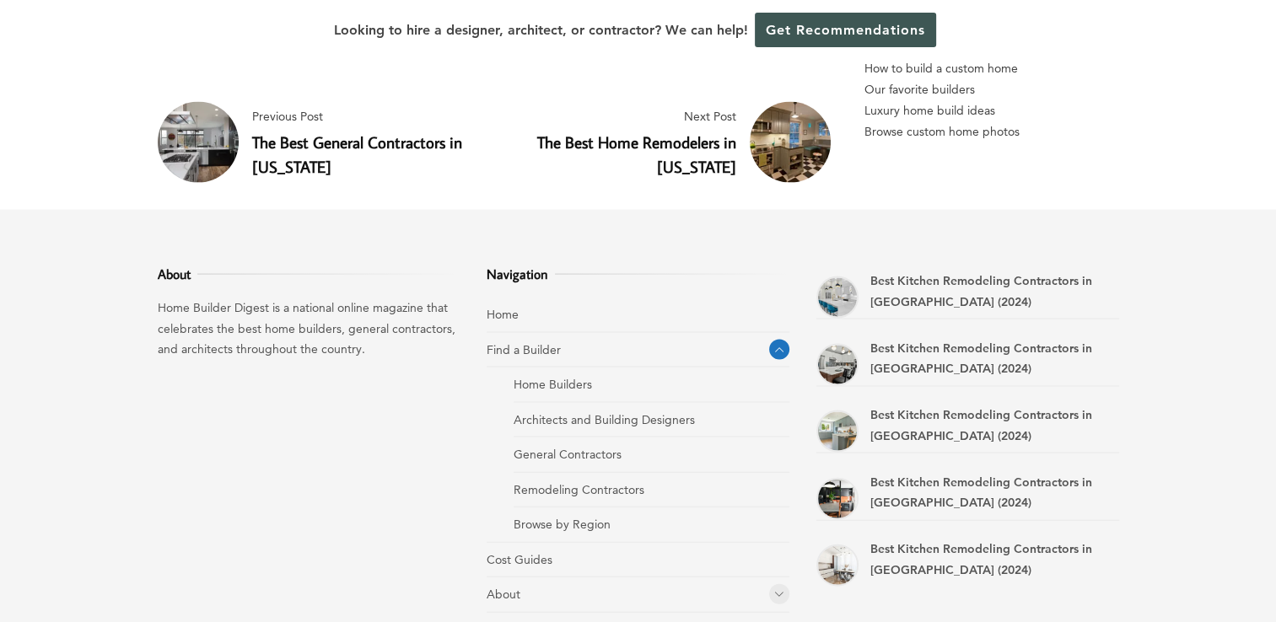
scroll to position [9889, 0]
